Goal: Task Accomplishment & Management: Use online tool/utility

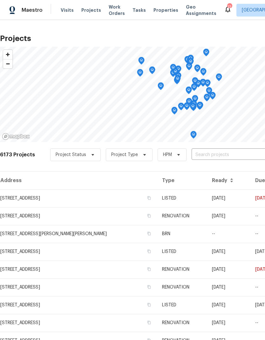
click at [208, 150] on input "text" at bounding box center [228, 155] width 73 height 10
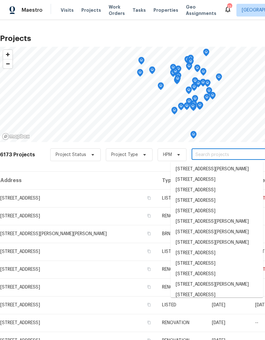
scroll to position [6, 0]
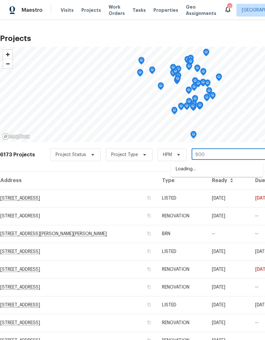
type input "8000"
click at [213, 164] on li "[STREET_ADDRESS]" at bounding box center [217, 169] width 92 height 11
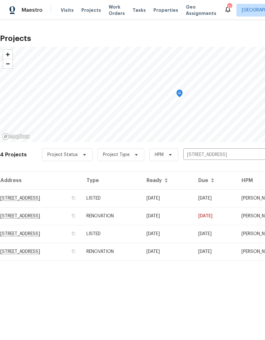
click at [51, 197] on td "[STREET_ADDRESS]" at bounding box center [40, 198] width 81 height 18
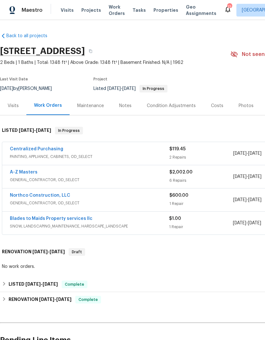
click at [23, 170] on link "A-Z Masters" at bounding box center [24, 172] width 28 height 4
click at [92, 51] on icon "button" at bounding box center [91, 51] width 4 height 4
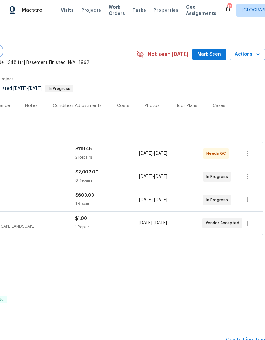
scroll to position [0, 94]
click at [253, 51] on span "Actions" at bounding box center [247, 55] width 25 height 8
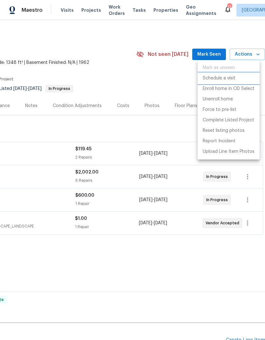
click at [224, 82] on li "Schedule a visit" at bounding box center [229, 78] width 62 height 10
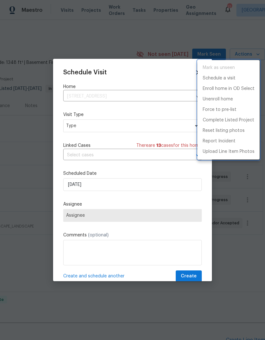
click at [118, 126] on div at bounding box center [132, 170] width 265 height 340
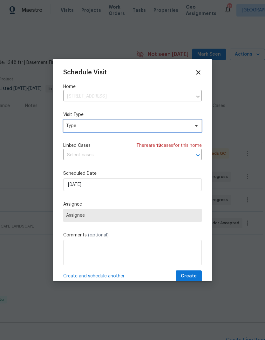
click at [119, 127] on span "Type" at bounding box center [128, 126] width 124 height 6
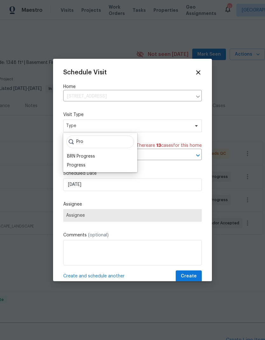
type input "Pro"
click at [81, 165] on div "Progress" at bounding box center [76, 165] width 18 height 6
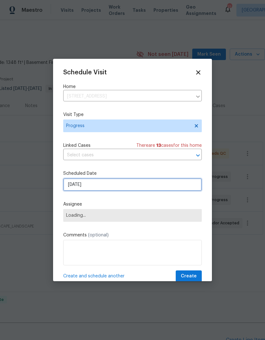
click at [106, 186] on input "9/9/2025" at bounding box center [132, 184] width 139 height 13
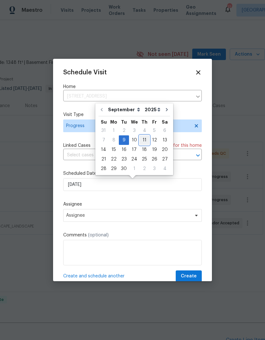
click at [144, 138] on div "11" at bounding box center [144, 140] width 10 height 9
type input "9/11/2025"
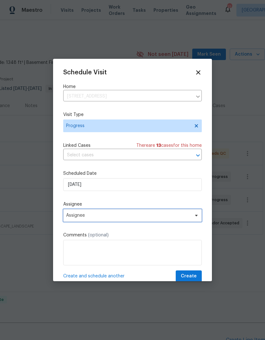
click at [108, 216] on span "Assignee" at bounding box center [128, 215] width 125 height 5
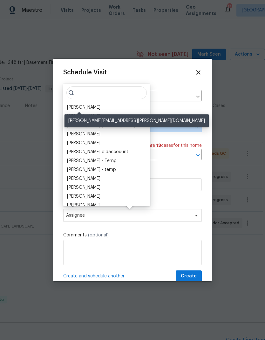
click at [85, 108] on div "[PERSON_NAME]" at bounding box center [83, 107] width 33 height 6
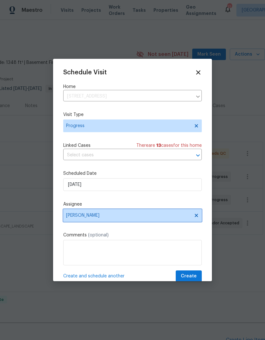
click at [198, 215] on icon at bounding box center [196, 215] width 5 height 5
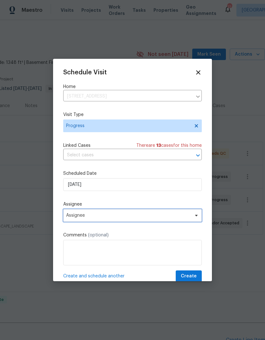
click at [118, 216] on span "Assignee" at bounding box center [128, 215] width 125 height 5
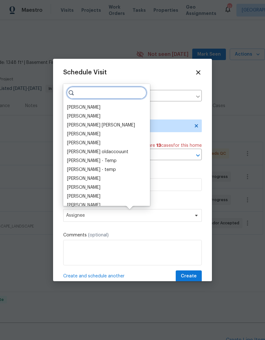
click at [90, 93] on input "search" at bounding box center [106, 92] width 80 height 13
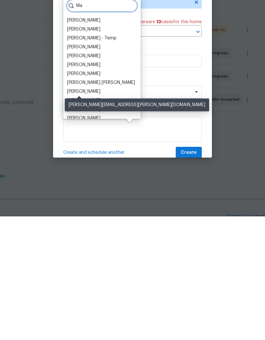
type input "Ma"
click at [86, 212] on div "[PERSON_NAME]" at bounding box center [83, 215] width 33 height 6
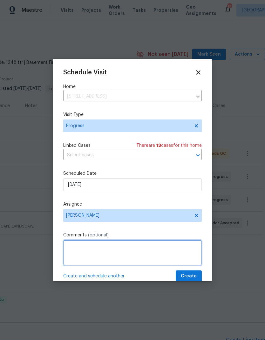
click at [116, 250] on textarea at bounding box center [132, 252] width 139 height 25
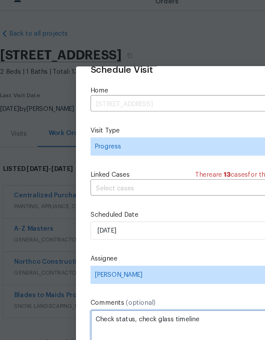
scroll to position [12, 0]
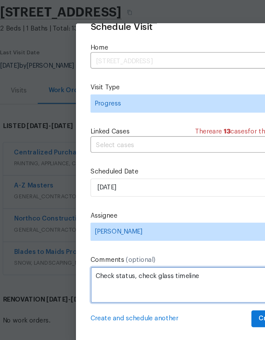
click at [82, 229] on textarea "Check status, check glass timeline" at bounding box center [132, 241] width 139 height 25
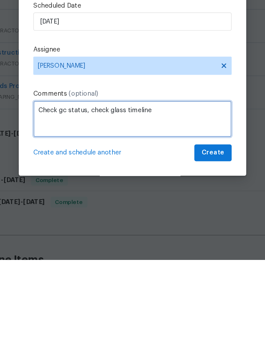
type textarea "Check gc status, check glass timeline"
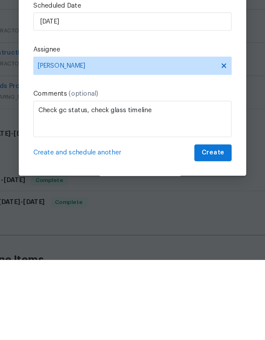
click at [105, 114] on div "Schedule Visit Home 8000 Del Dr N, New Hope, MN 55428 ​ Visit Type Progress Lin…" at bounding box center [132, 170] width 159 height 222
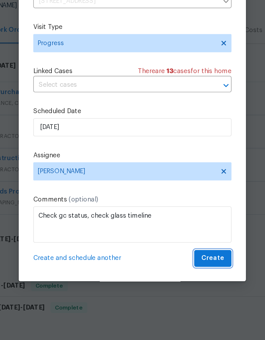
click at [181, 261] on span "Create" at bounding box center [189, 265] width 16 height 8
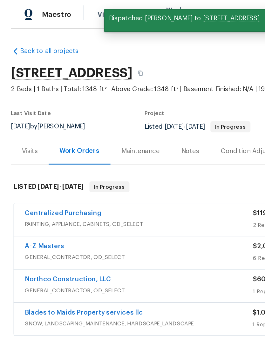
scroll to position [0, 0]
